Goal: Transaction & Acquisition: Obtain resource

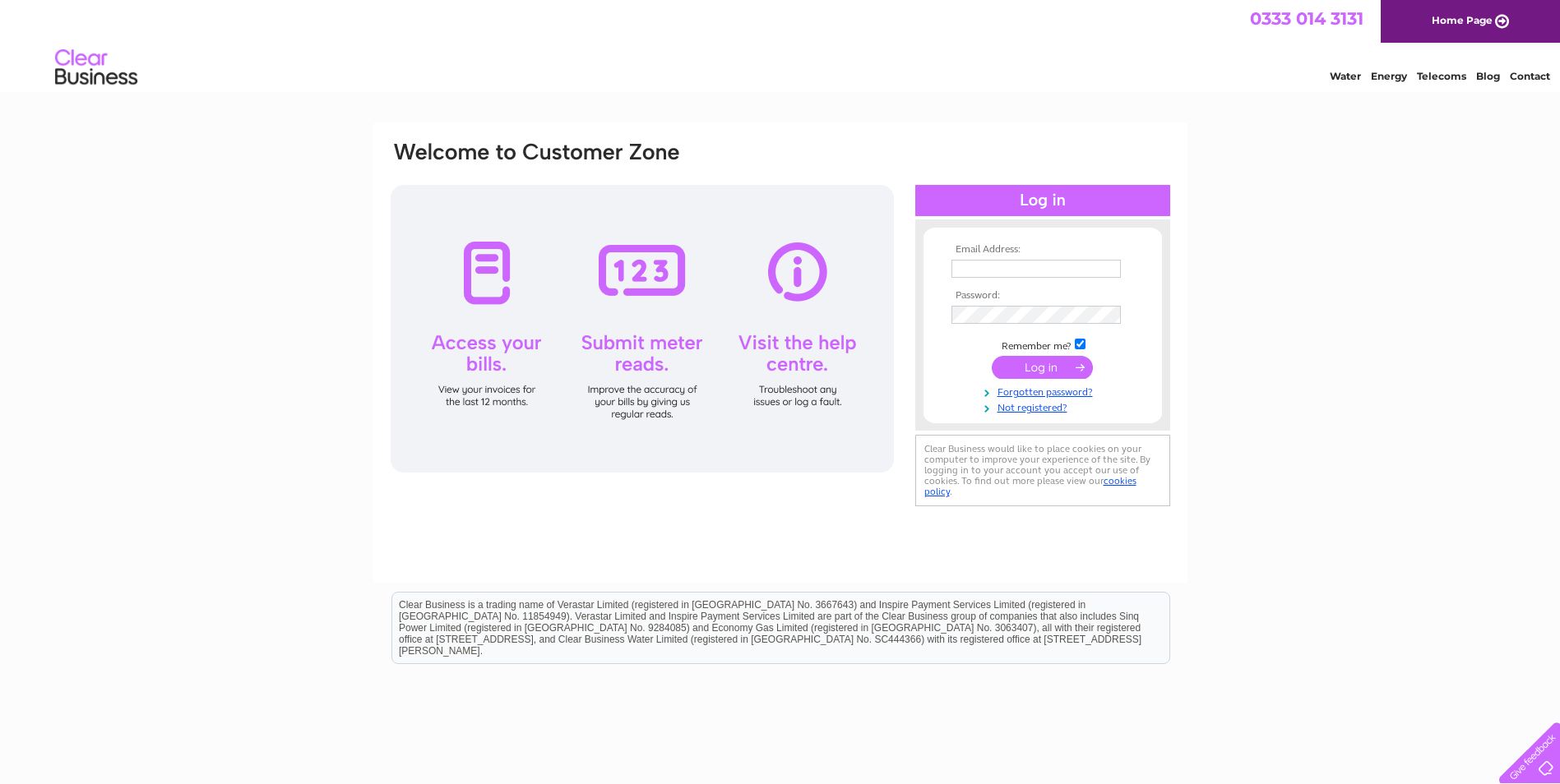
type input "scott.mcmartin@antoninehub.com"
click at [1046, 360] on input "submit" at bounding box center [1042, 367] width 101 height 23
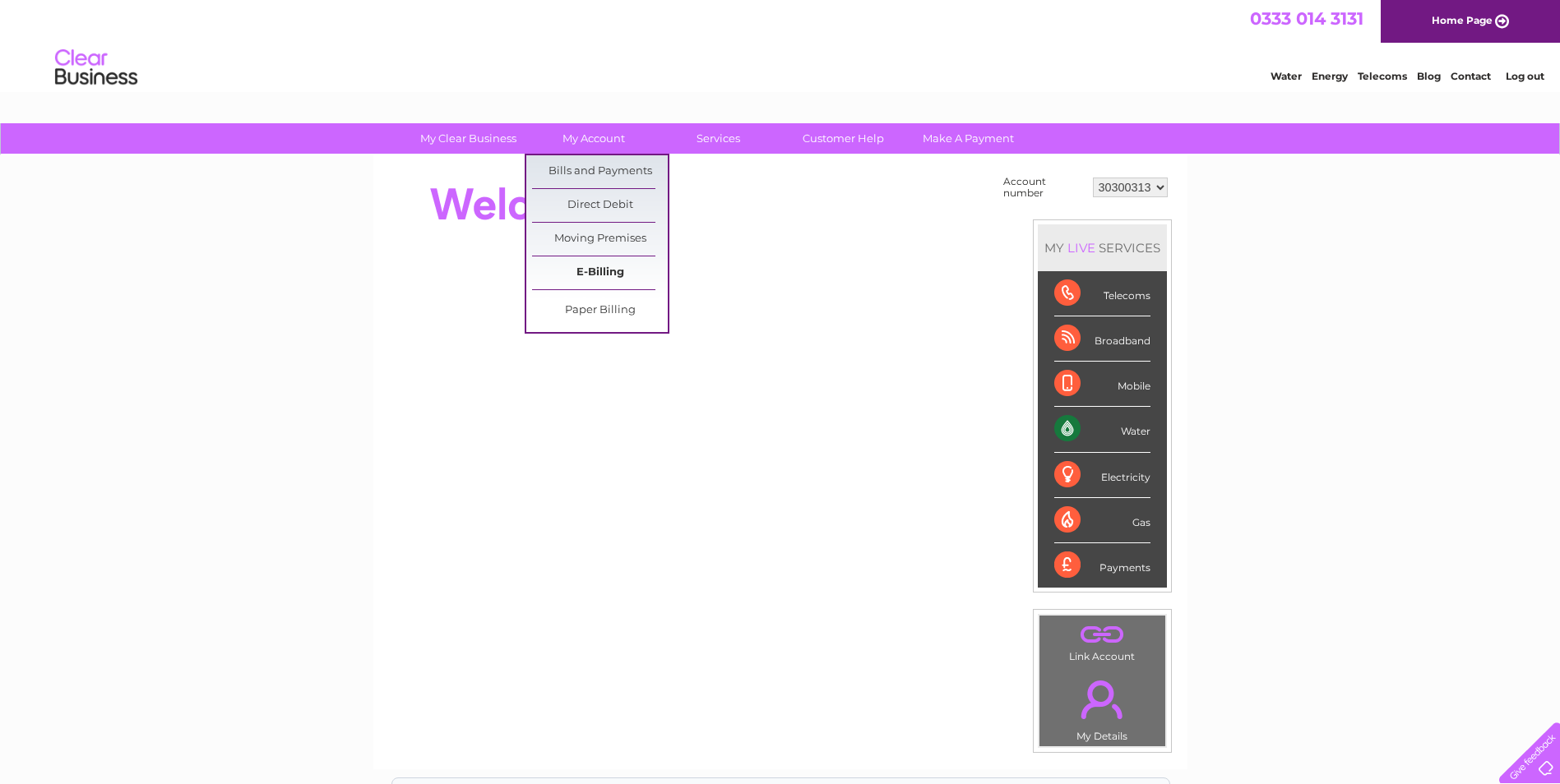
click at [595, 269] on link "E-Billing" at bounding box center [600, 273] width 136 height 33
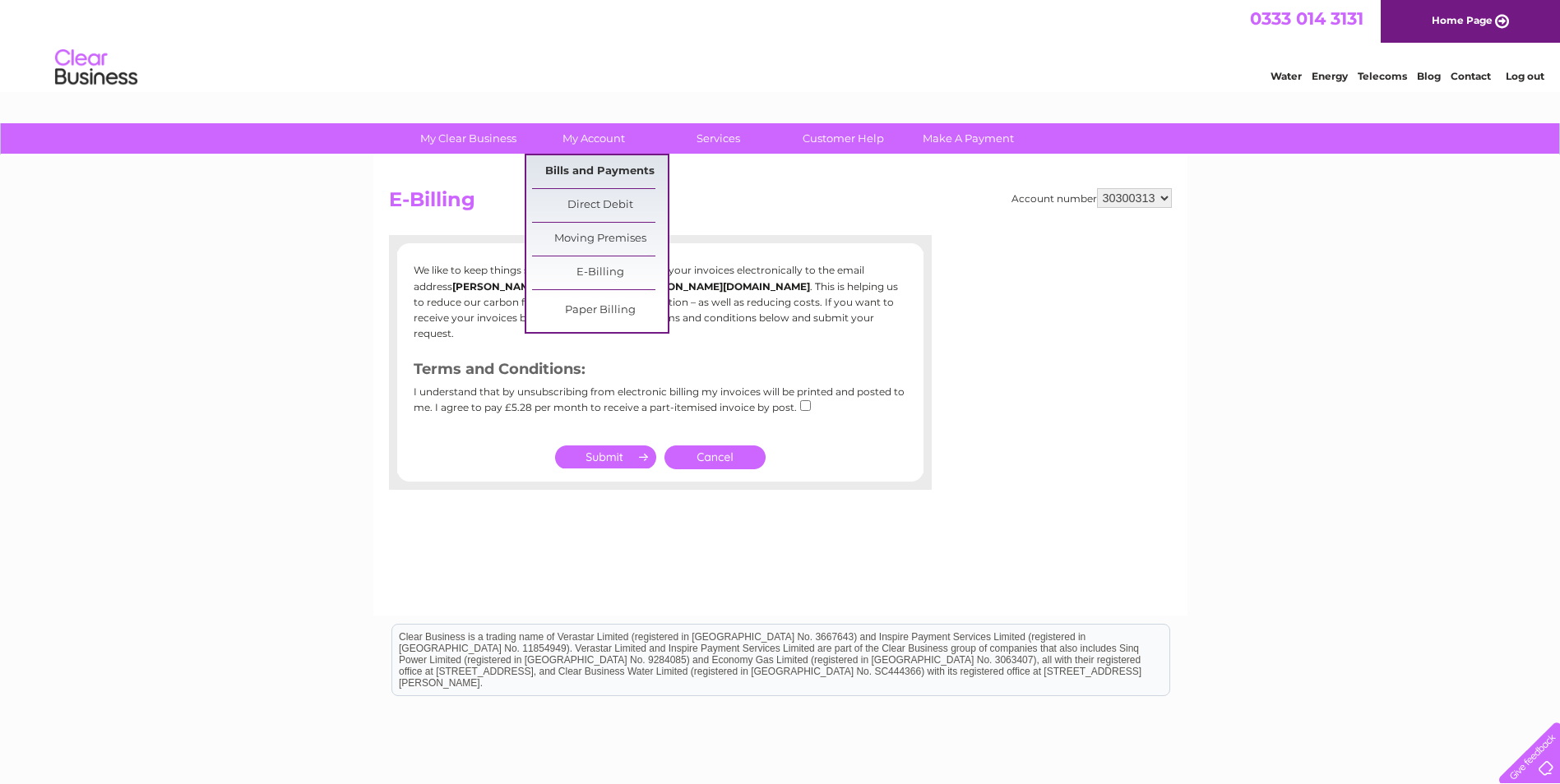
click at [589, 162] on link "Bills and Payments" at bounding box center [600, 172] width 136 height 33
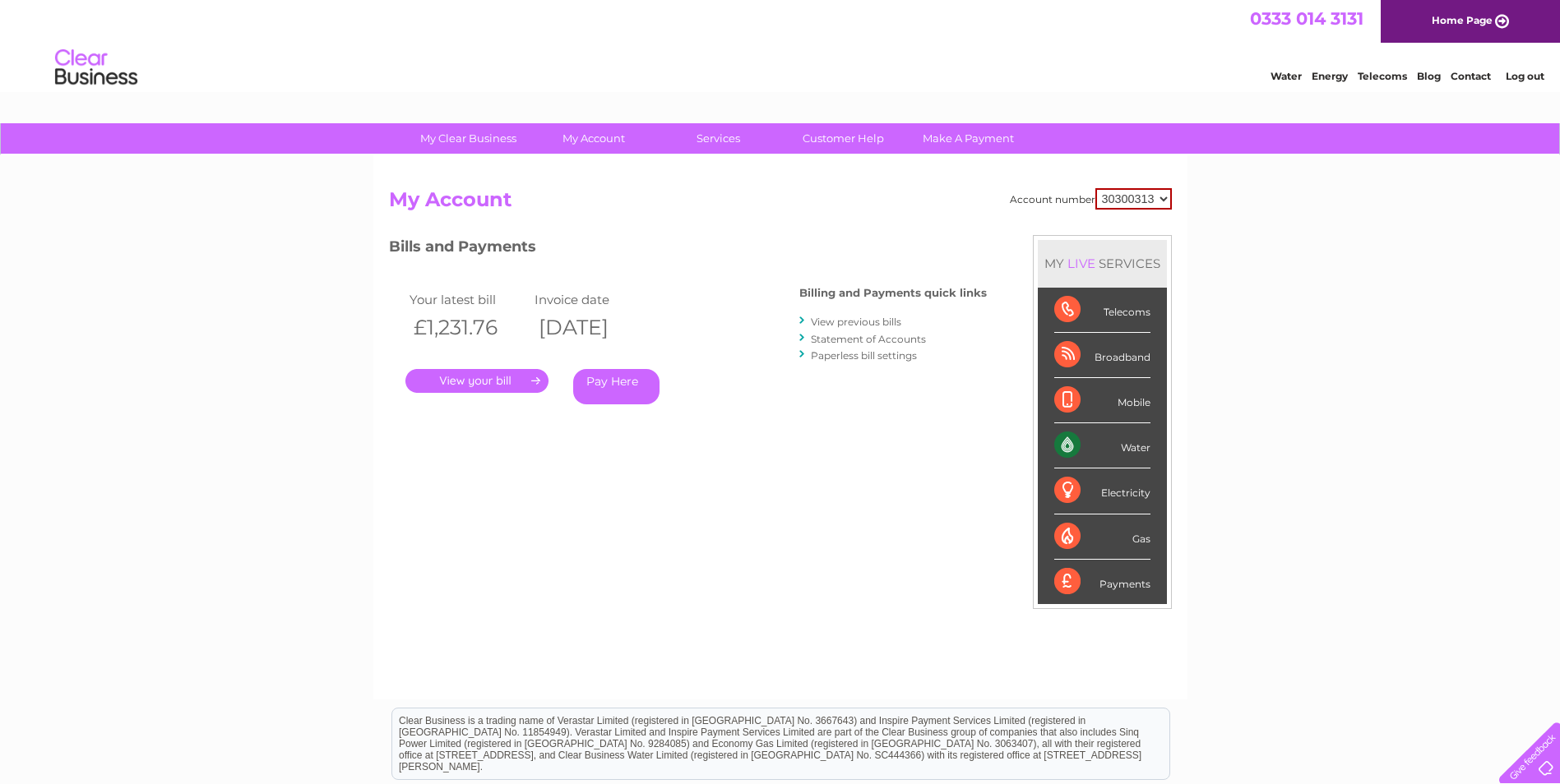
click at [845, 318] on link "View previous bills" at bounding box center [856, 321] width 90 height 12
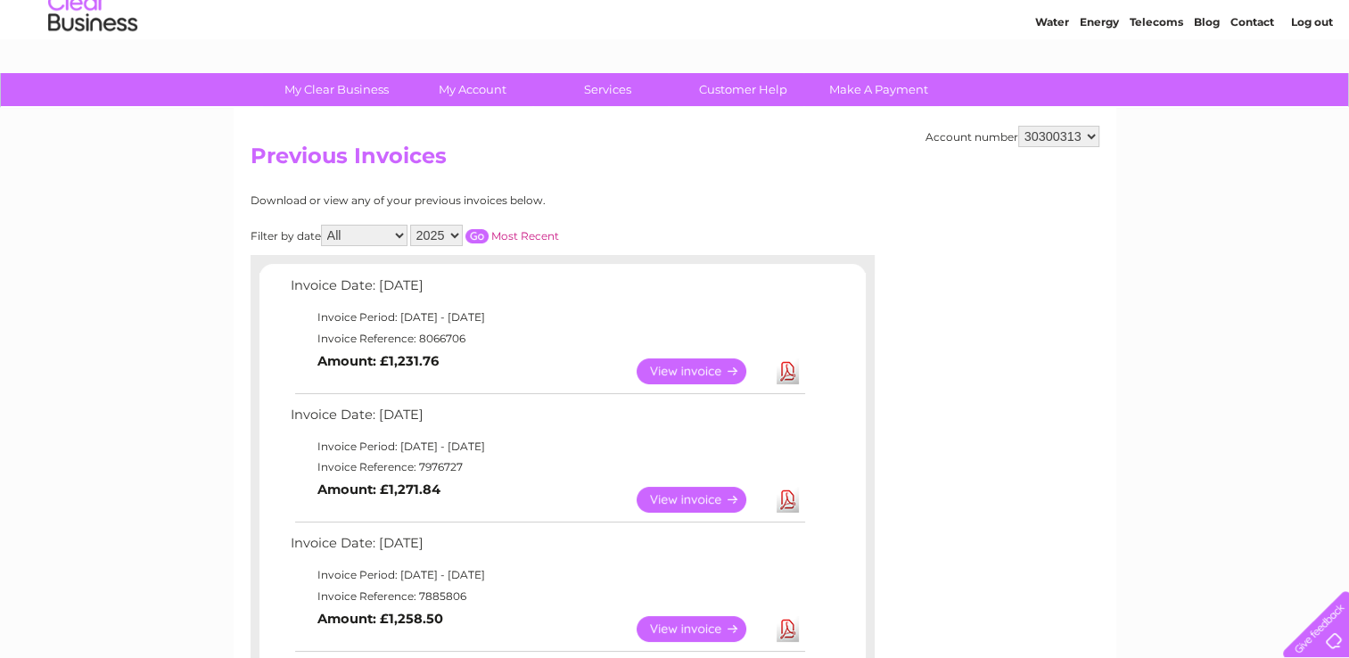
scroll to position [89, 0]
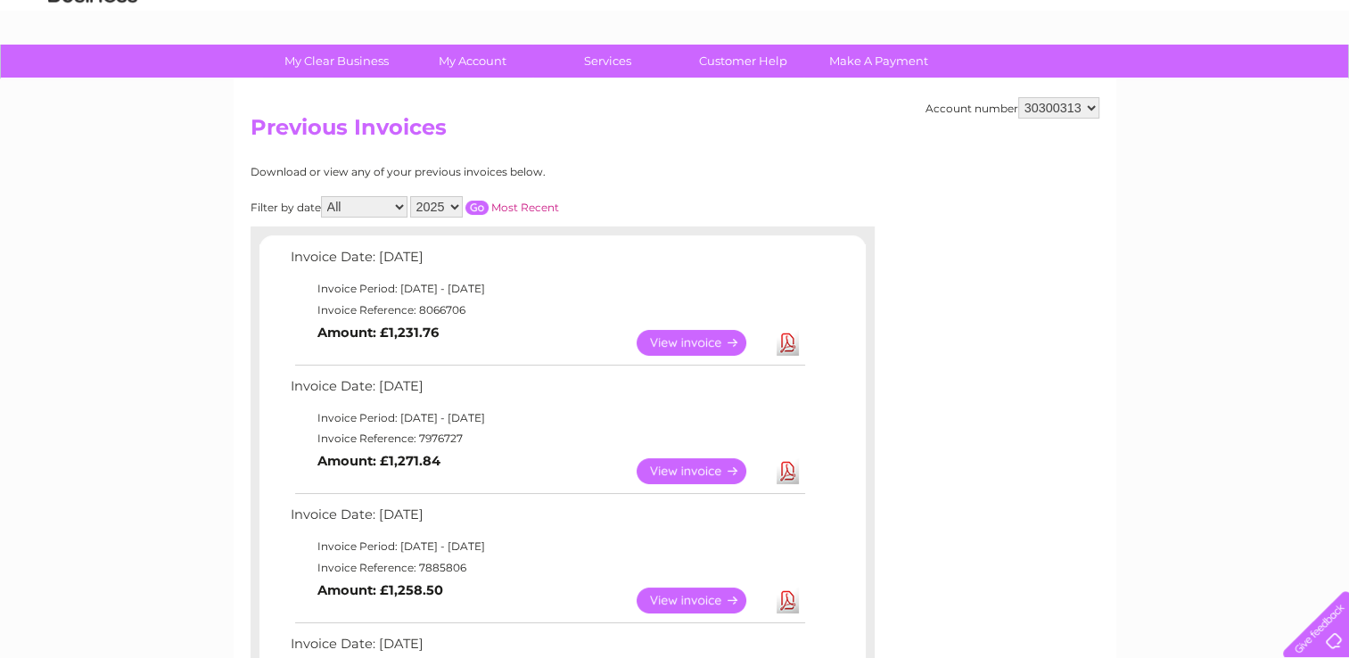
click at [704, 469] on link "View" at bounding box center [701, 471] width 131 height 26
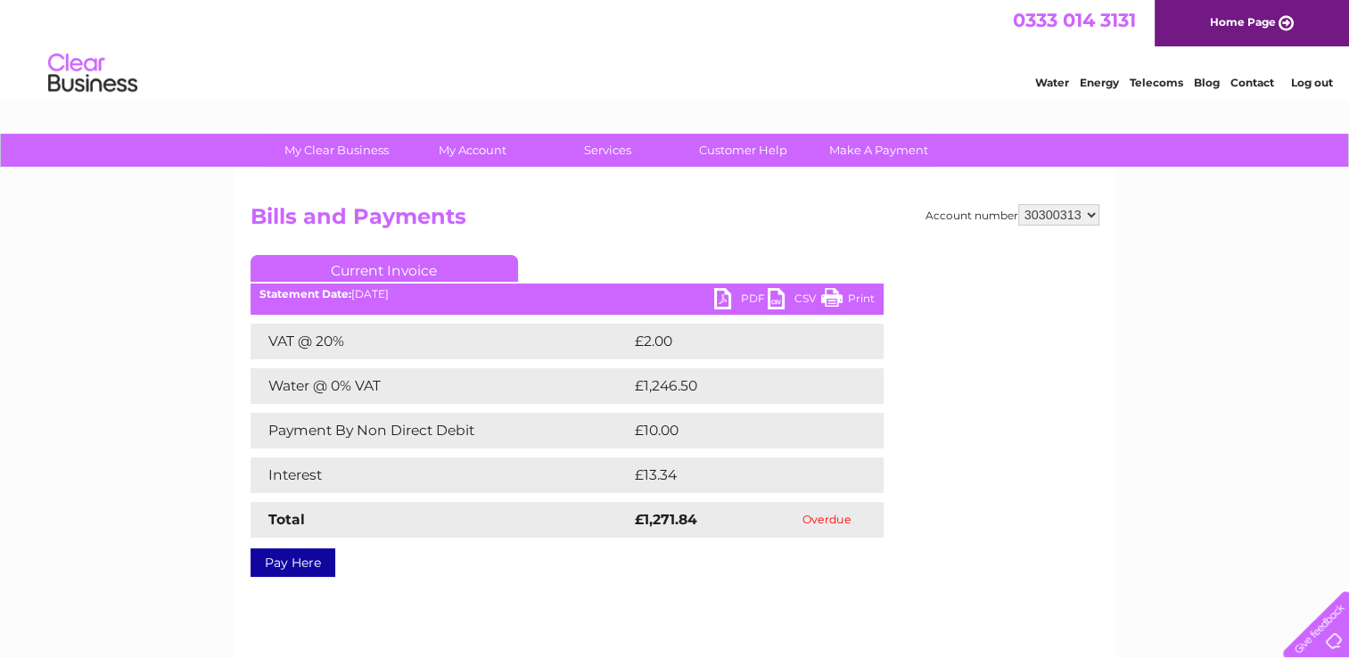
click at [756, 293] on link "PDF" at bounding box center [740, 301] width 53 height 26
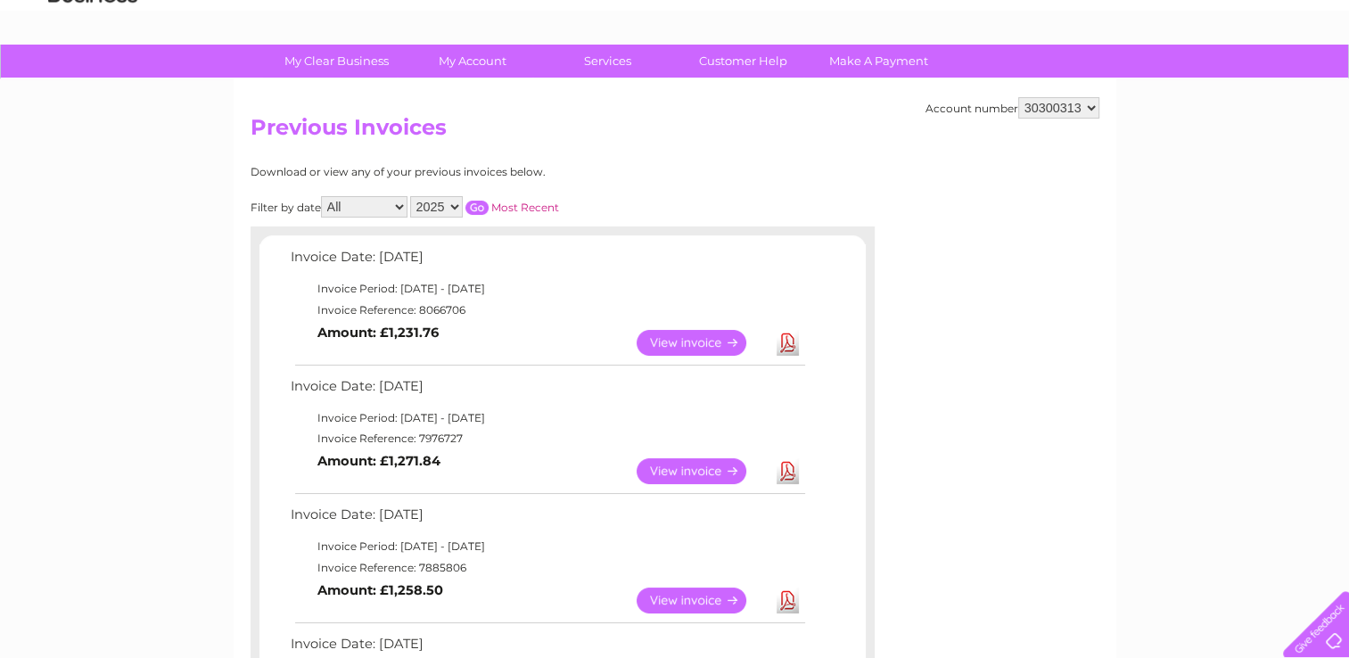
click at [697, 337] on link "View" at bounding box center [701, 343] width 131 height 26
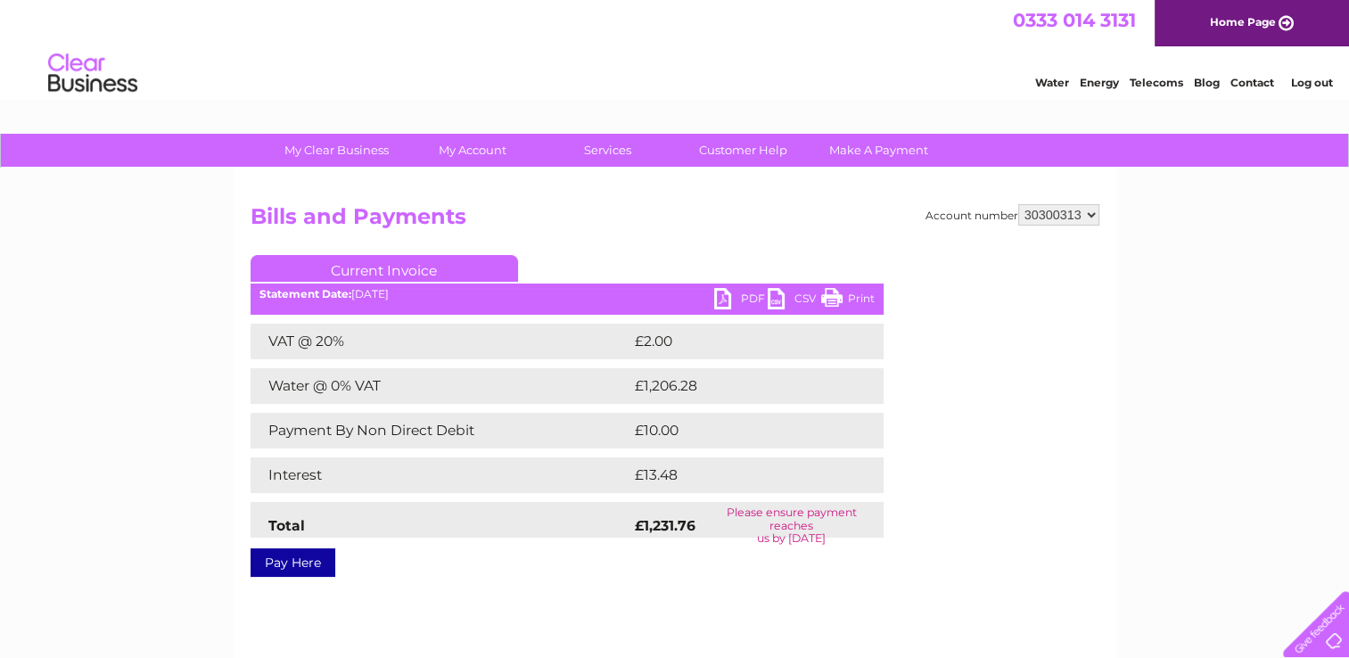
click at [743, 298] on link "PDF" at bounding box center [740, 301] width 53 height 26
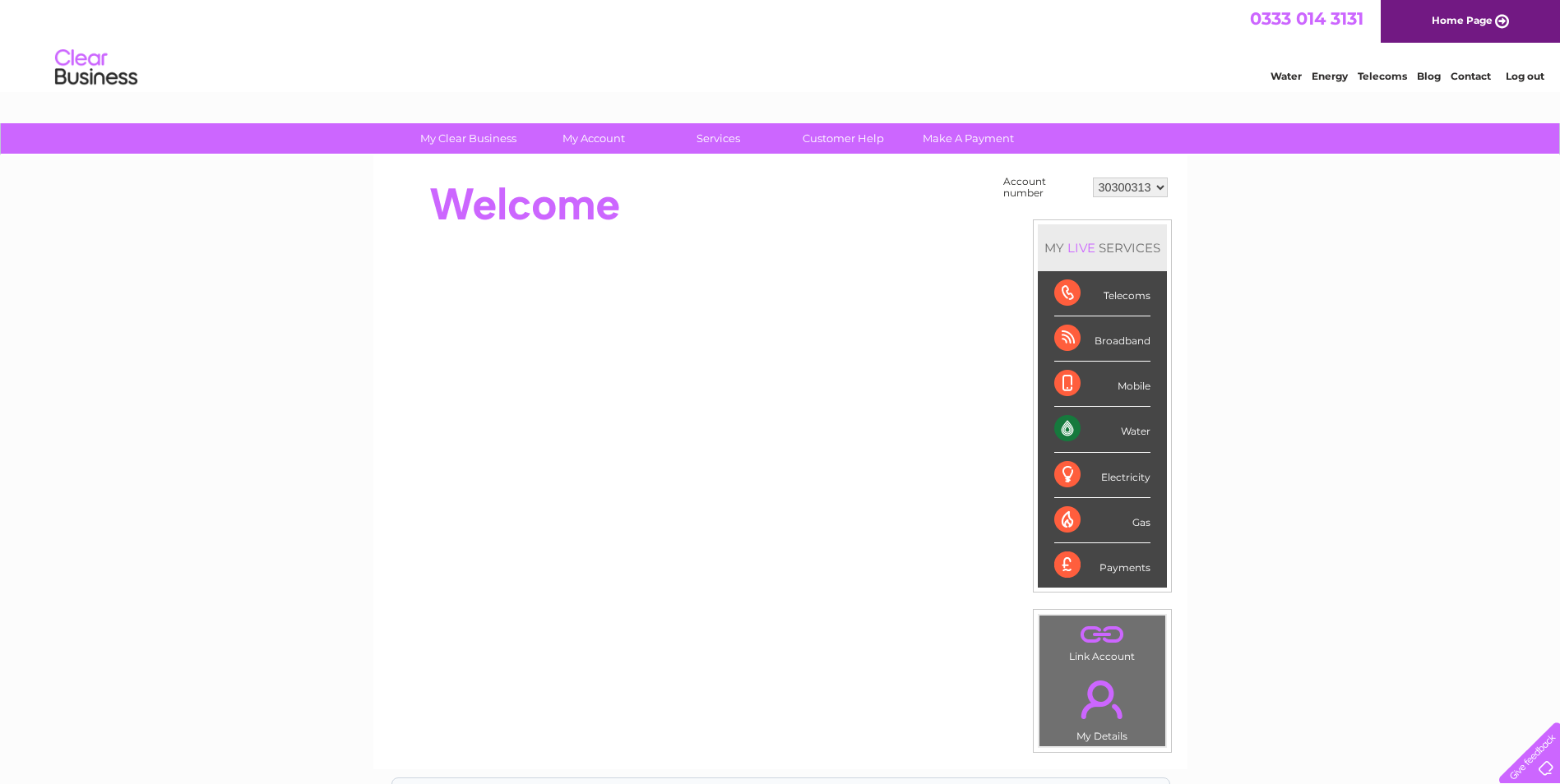
click at [1137, 564] on div "Payments" at bounding box center [1102, 565] width 96 height 44
click at [1067, 572] on div "Payments" at bounding box center [1102, 565] width 96 height 44
click at [1059, 568] on div "Payments" at bounding box center [1102, 565] width 96 height 44
click at [1130, 569] on div "Payments" at bounding box center [1102, 565] width 96 height 44
click at [841, 144] on link "Customer Help" at bounding box center [843, 138] width 136 height 30
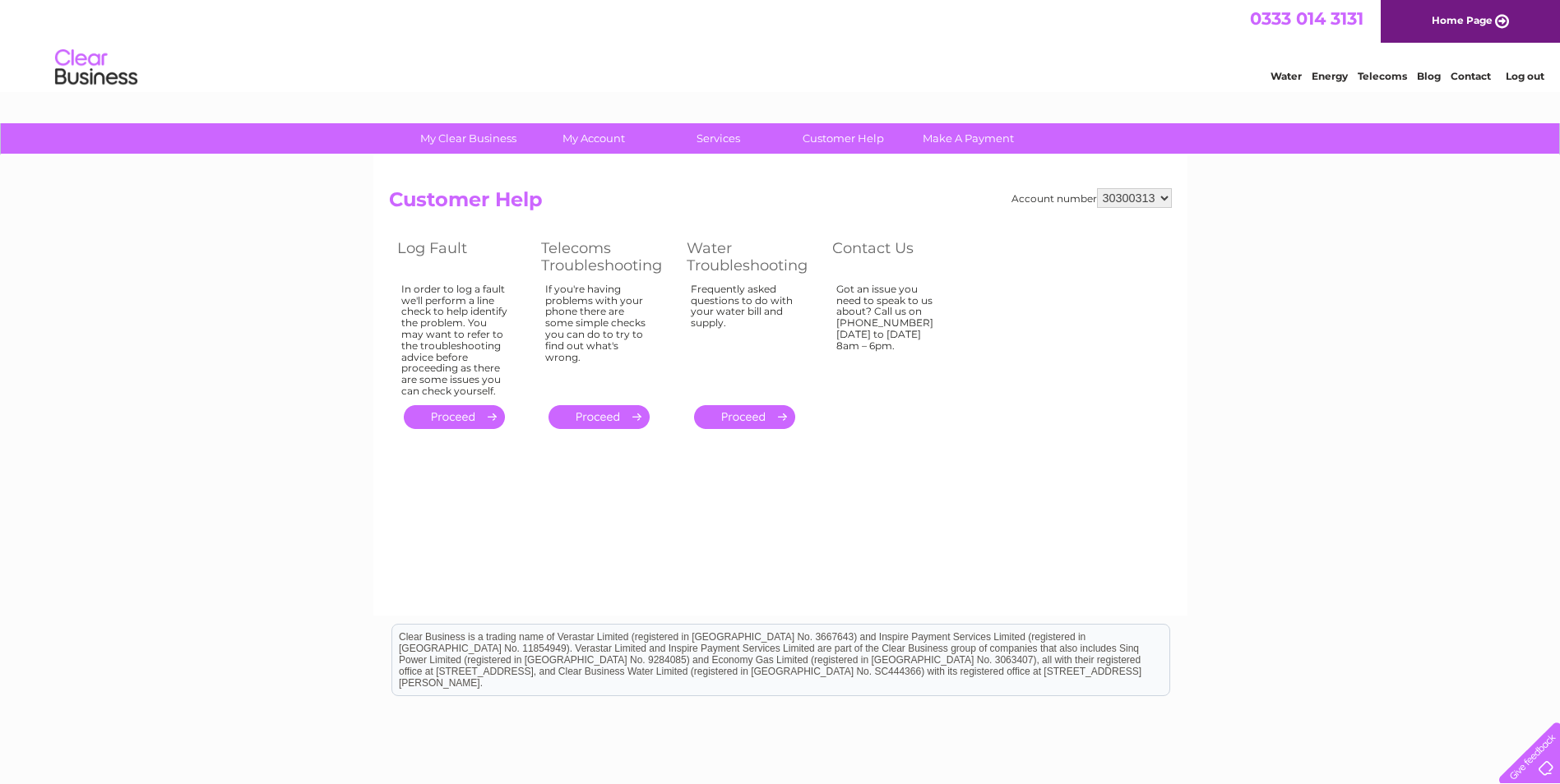
click at [878, 308] on div "Got an issue you need to speak to us about? Call us on [PHONE_NUMBER] [DATE] to…" at bounding box center [890, 338] width 107 height 107
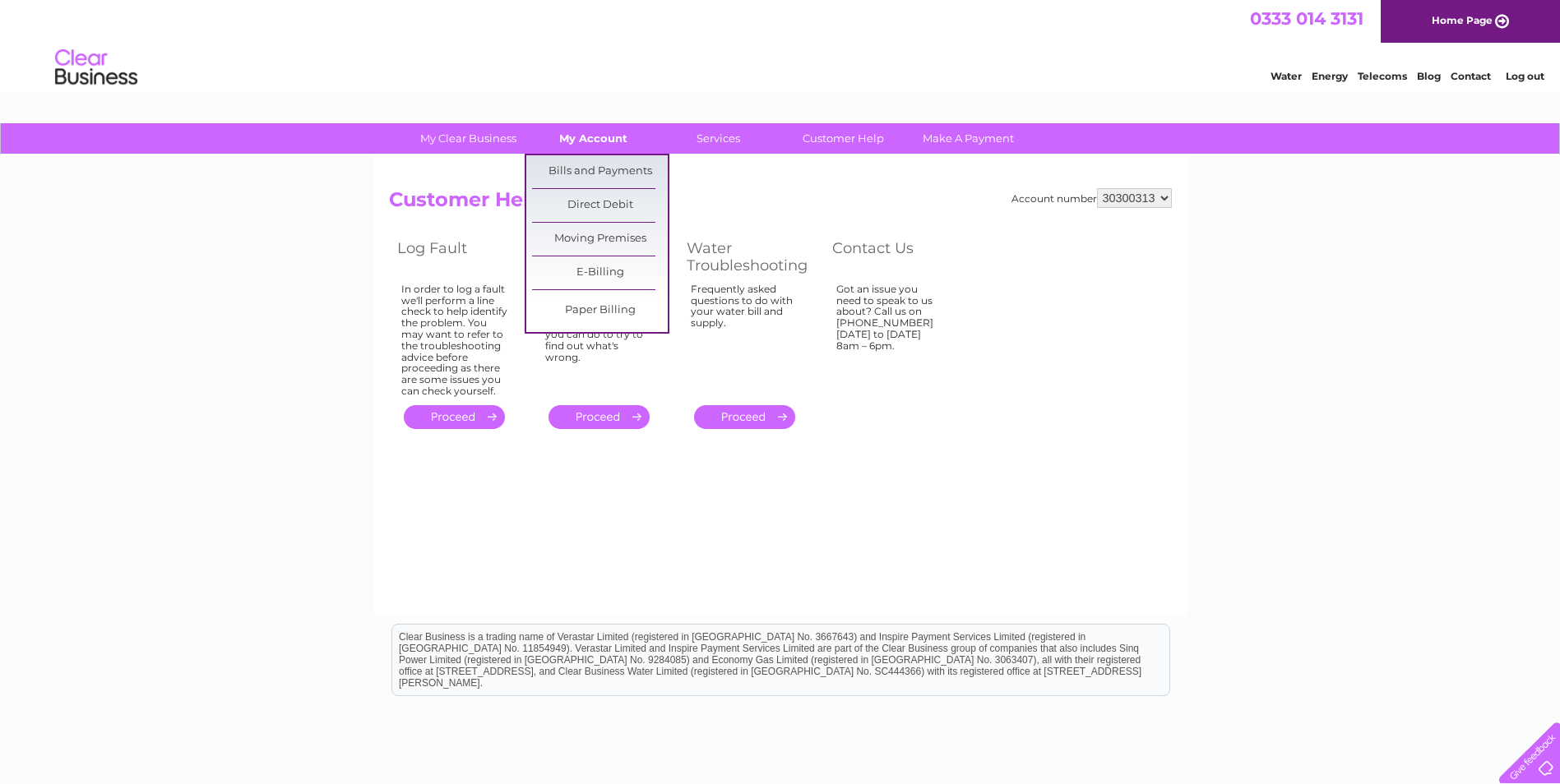
click at [587, 141] on link "My Account" at bounding box center [593, 138] width 136 height 30
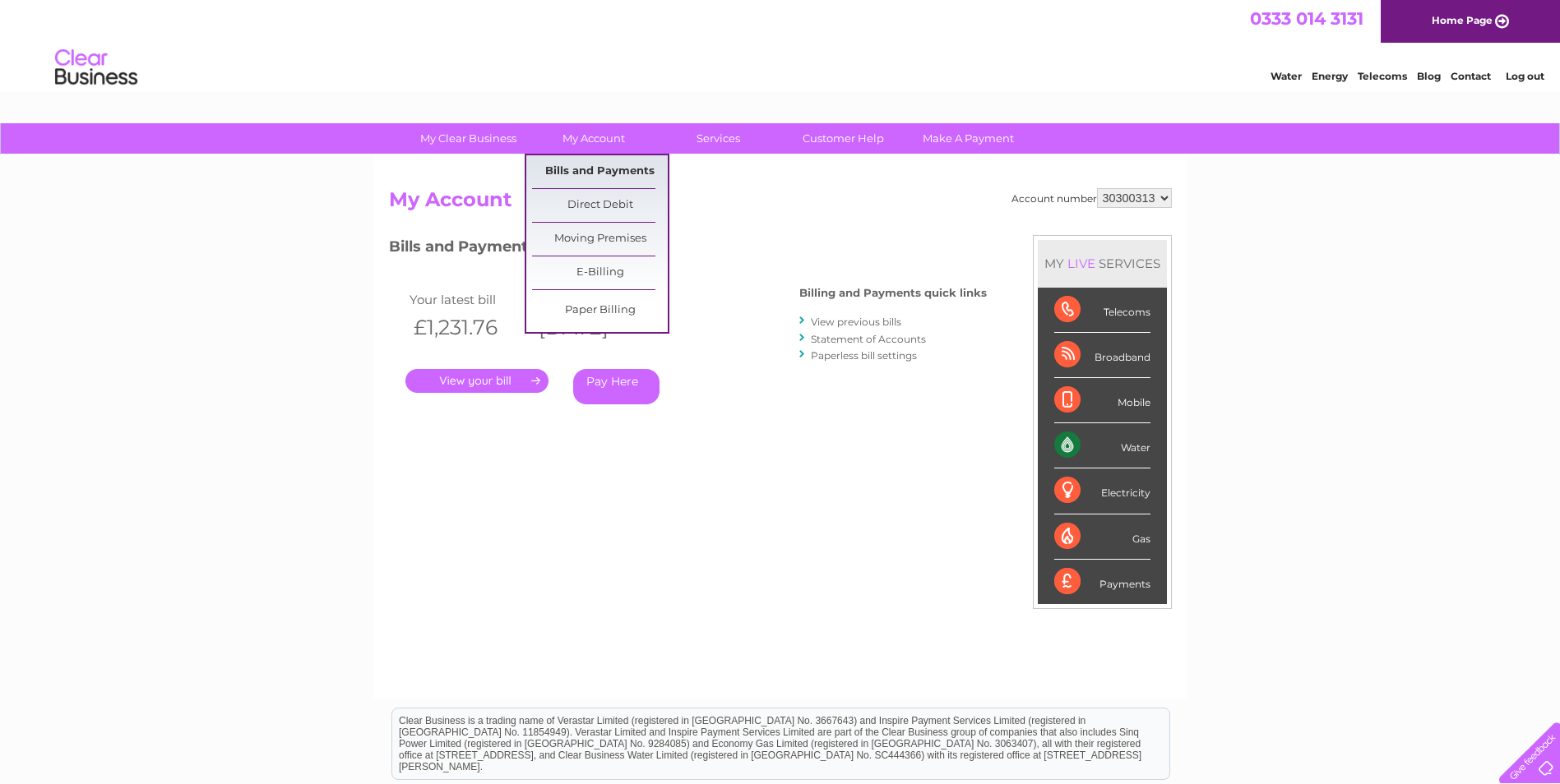
click at [593, 171] on link "Bills and Payments" at bounding box center [600, 172] width 136 height 33
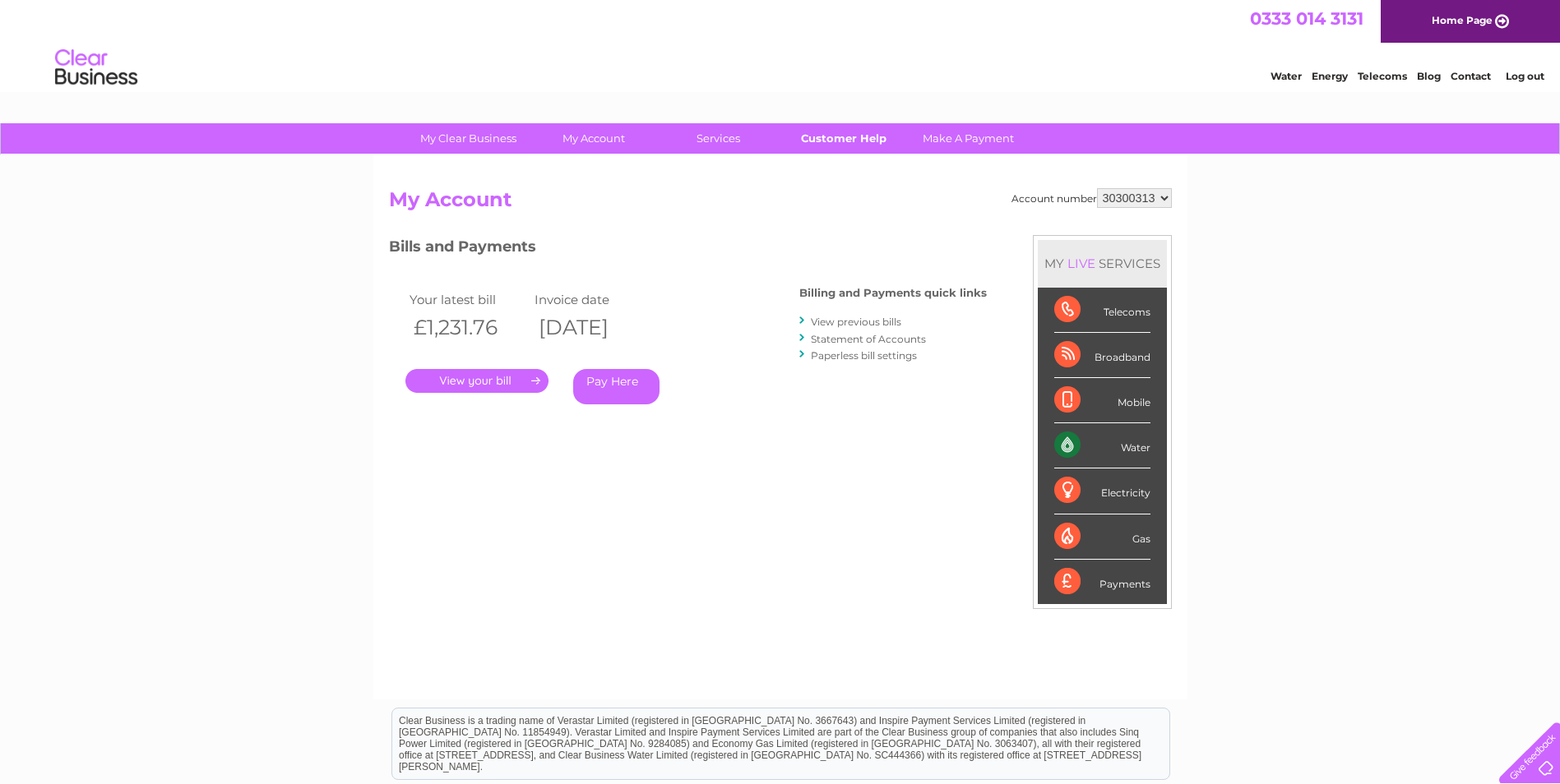
click at [871, 136] on link "Customer Help" at bounding box center [843, 138] width 136 height 30
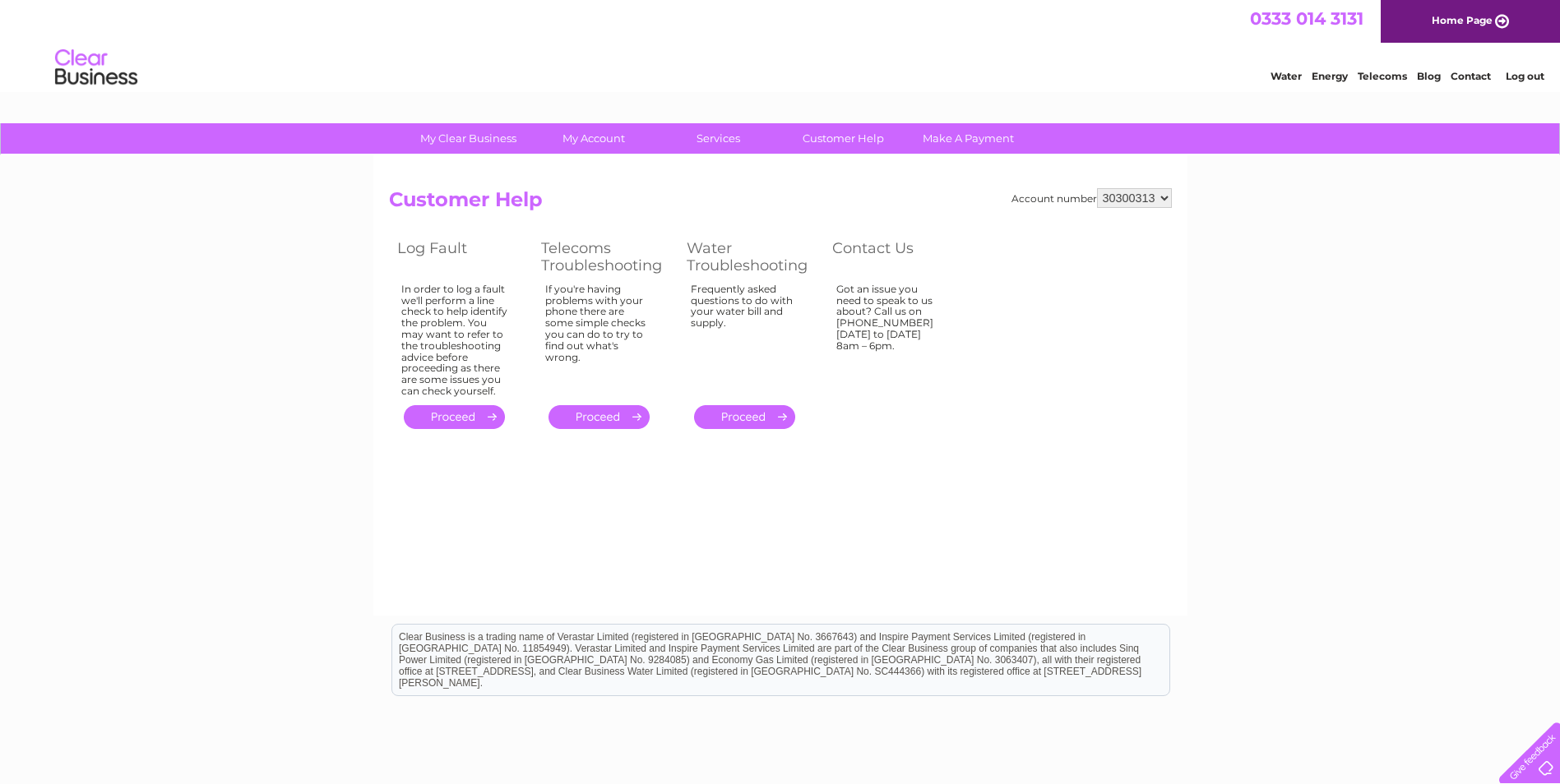
click at [875, 306] on div "Got an issue you need to speak to us about? Call us on [PHONE_NUMBER] [DATE] to…" at bounding box center [890, 338] width 107 height 107
